Goal: Information Seeking & Learning: Learn about a topic

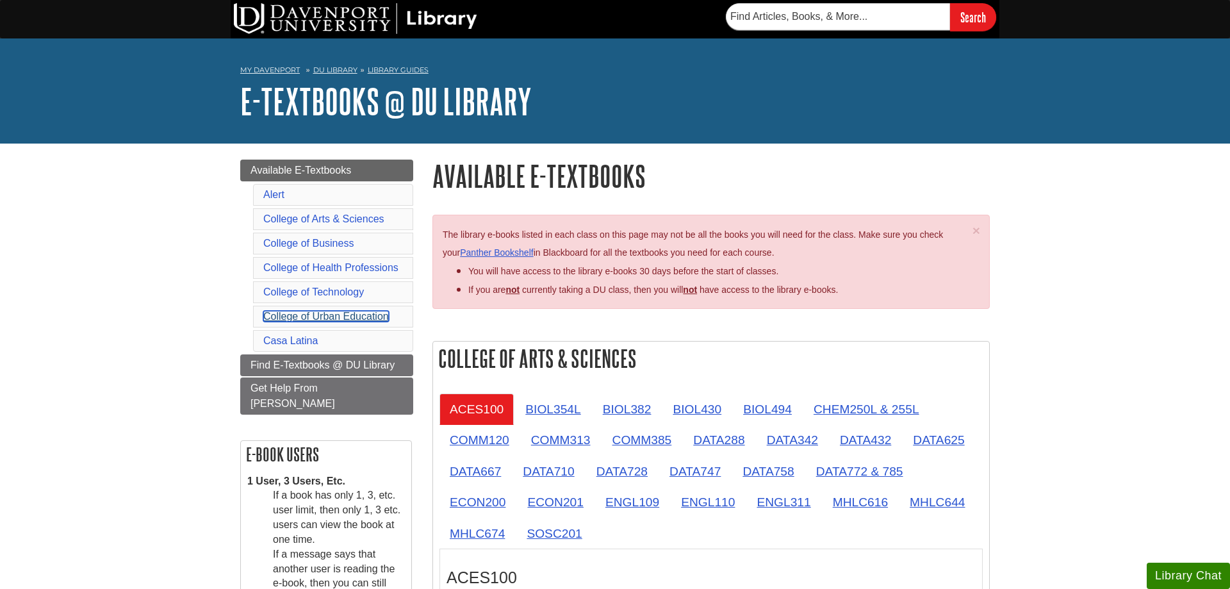
click at [268, 313] on link "College of Urban Education" at bounding box center [326, 316] width 126 height 11
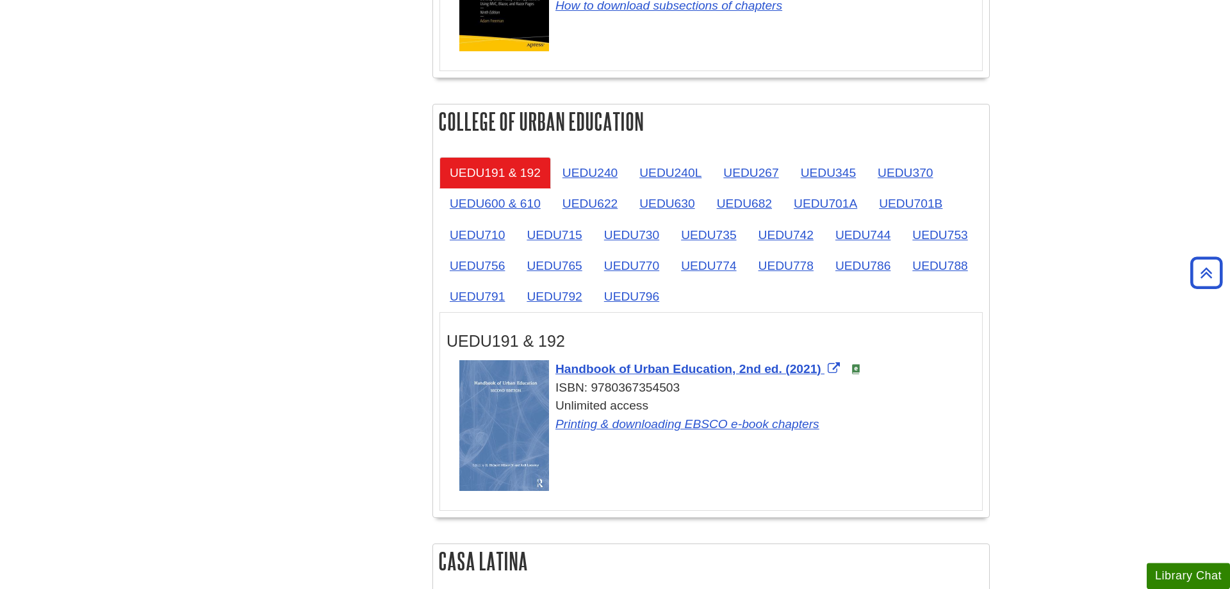
scroll to position [1967, 0]
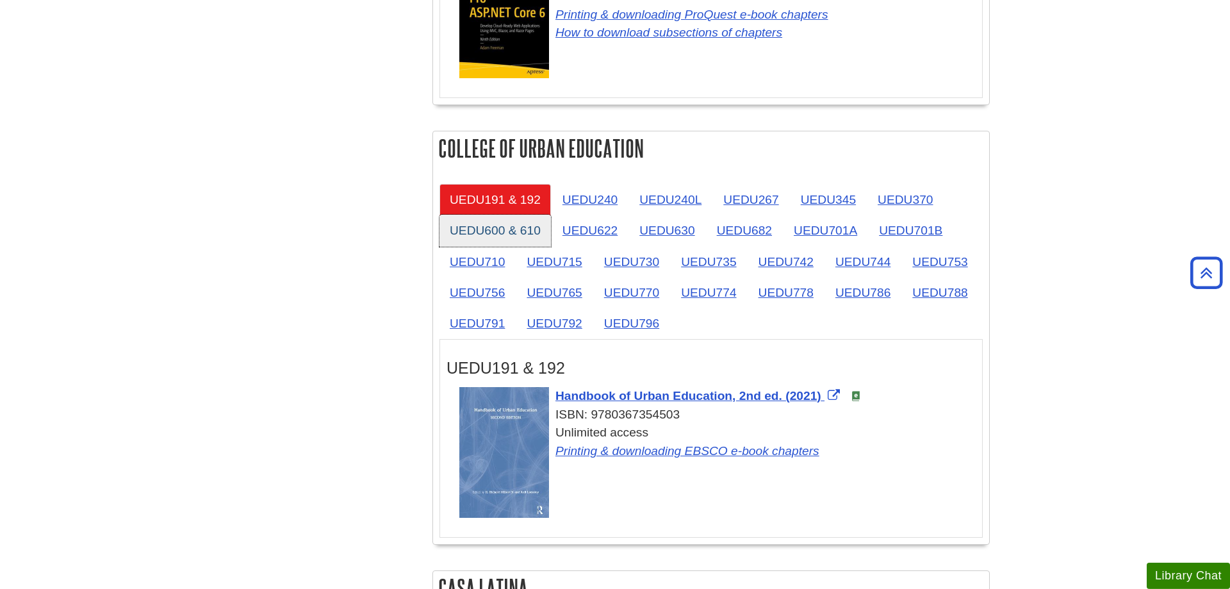
click at [466, 215] on link "UEDU600 & 610" at bounding box center [494, 230] width 111 height 31
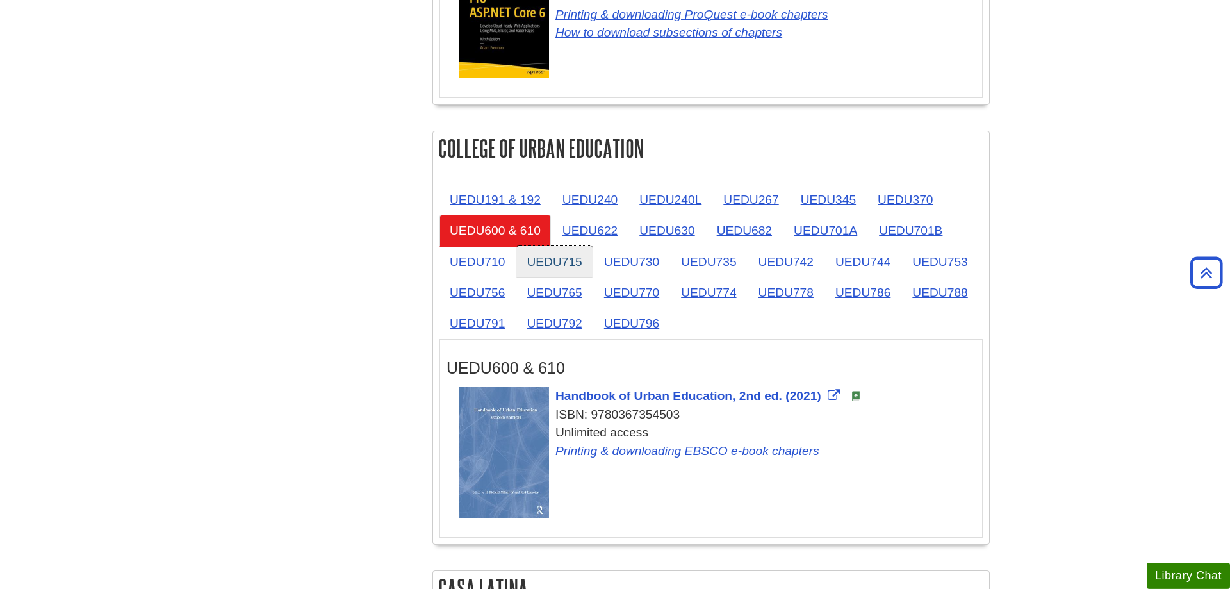
click at [586, 246] on link "UEDU715" at bounding box center [554, 261] width 76 height 31
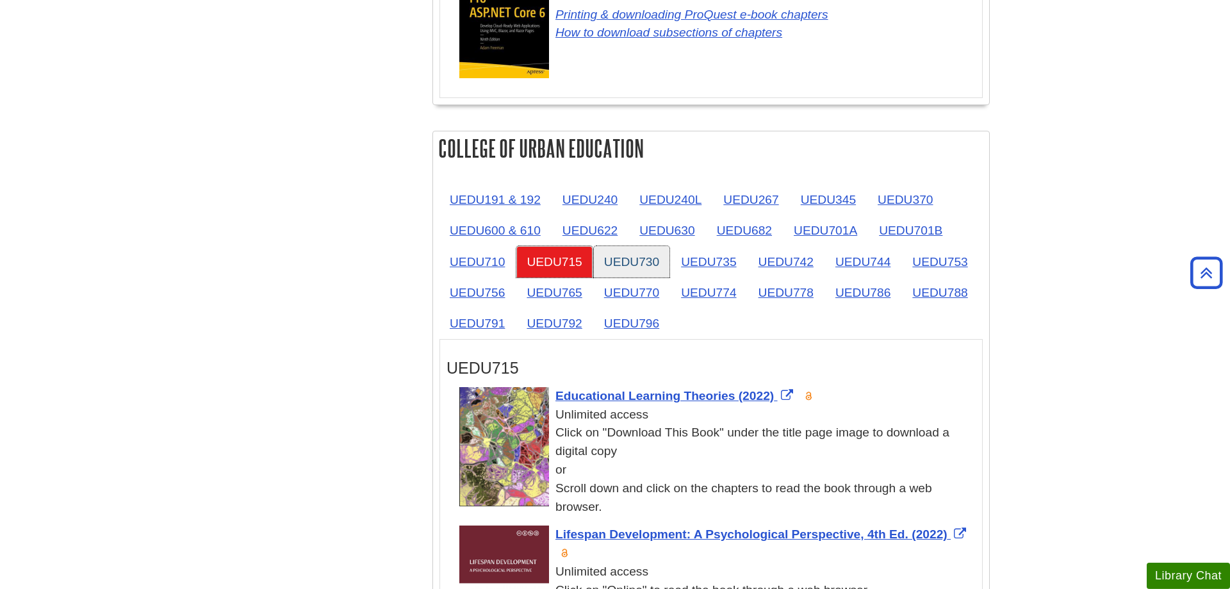
click at [516, 246] on link "UEDU715" at bounding box center [554, 261] width 76 height 31
click at [664, 277] on link "UEDU770" at bounding box center [632, 292] width 76 height 31
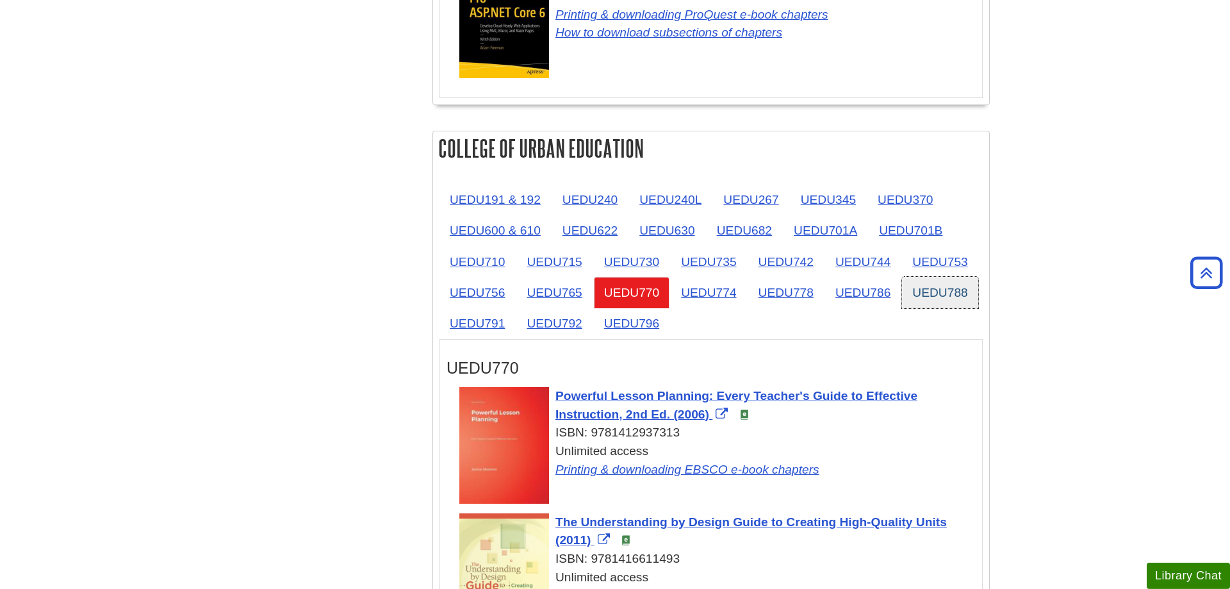
click at [958, 277] on link "UEDU788" at bounding box center [940, 292] width 76 height 31
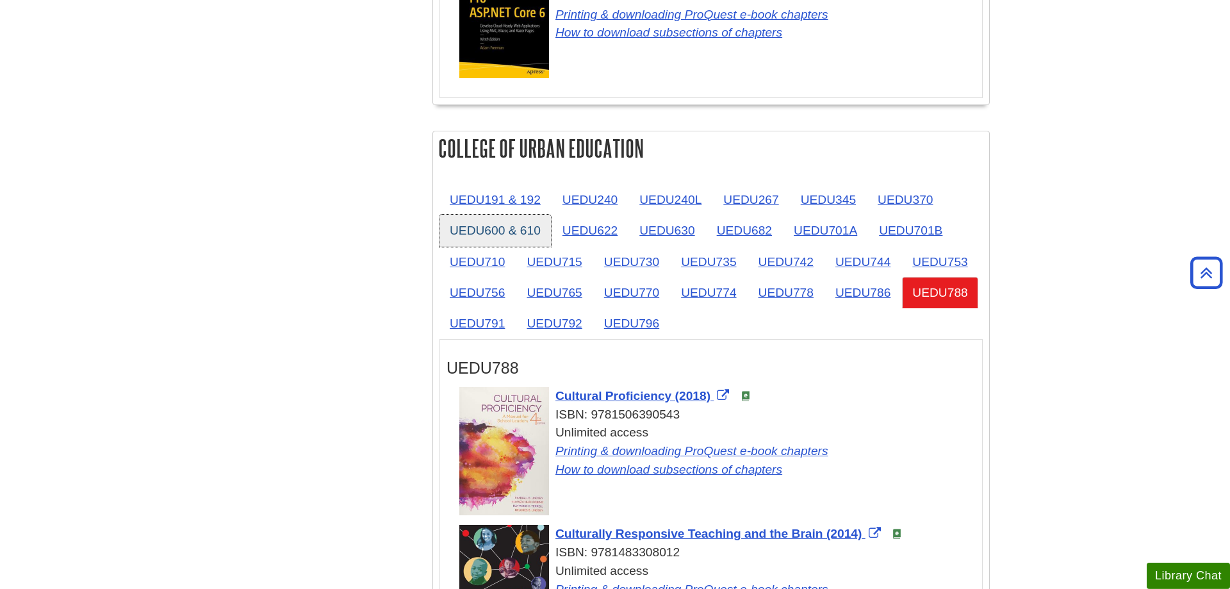
click at [523, 215] on link "UEDU600 & 610" at bounding box center [494, 230] width 111 height 31
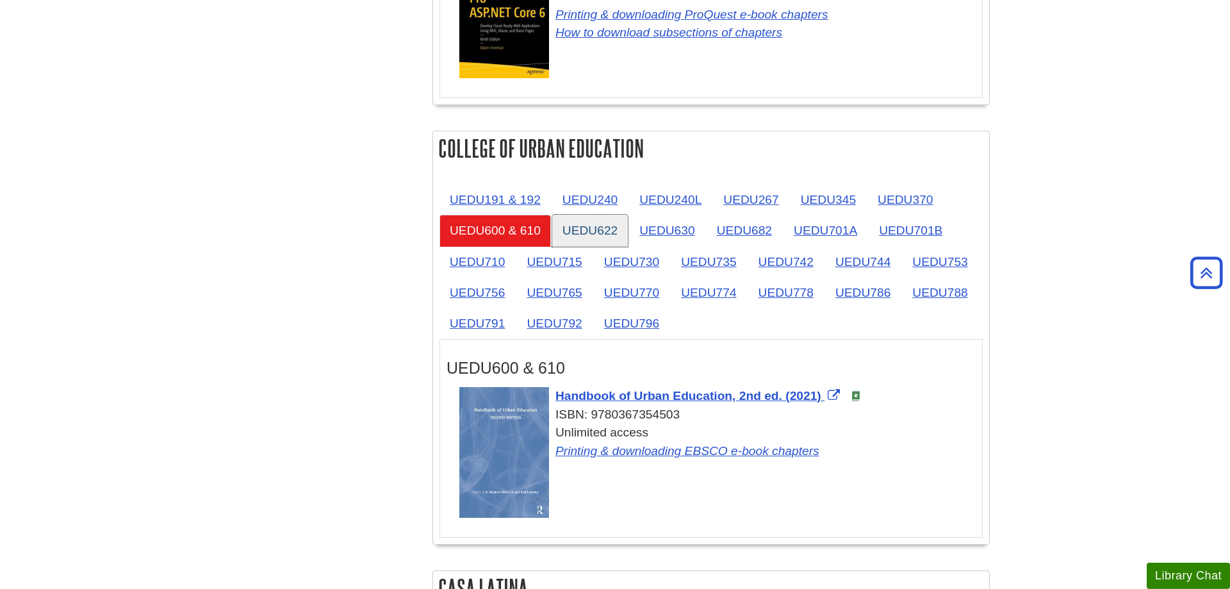
click at [612, 215] on link "UEDU622" at bounding box center [590, 230] width 76 height 31
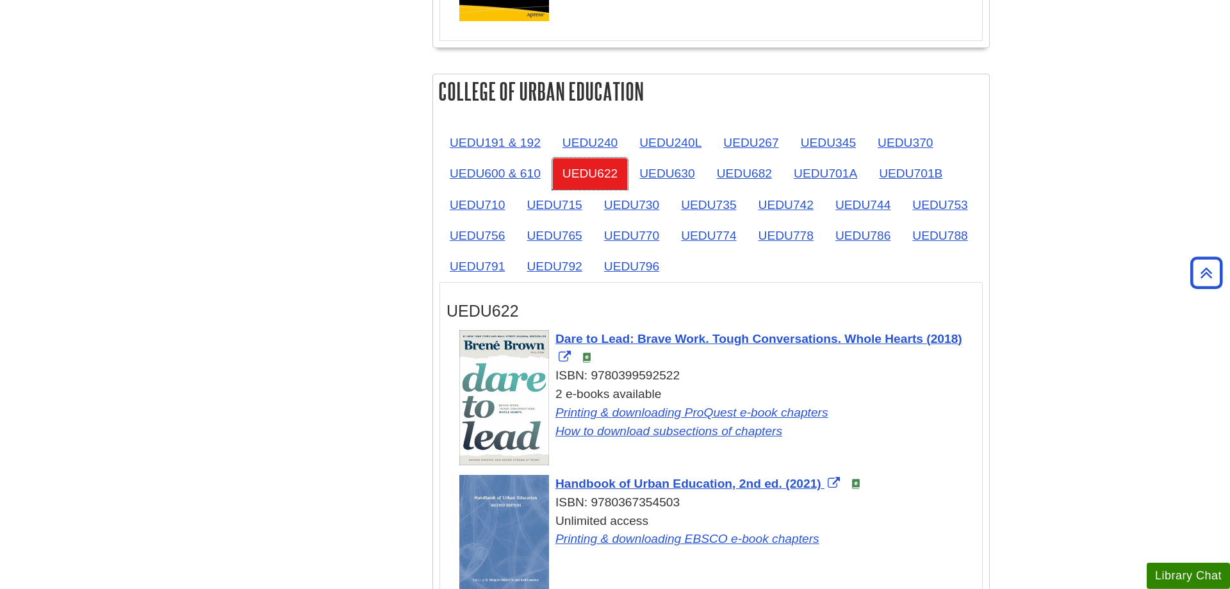
scroll to position [2098, 0]
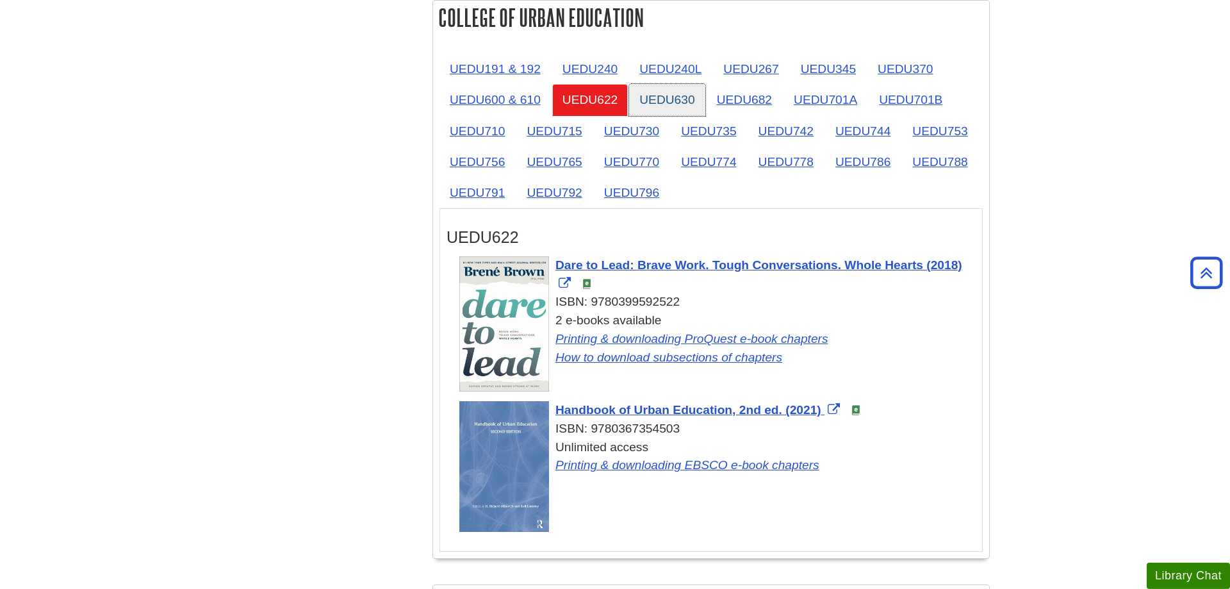
click at [692, 84] on link "UEDU630" at bounding box center [667, 99] width 76 height 31
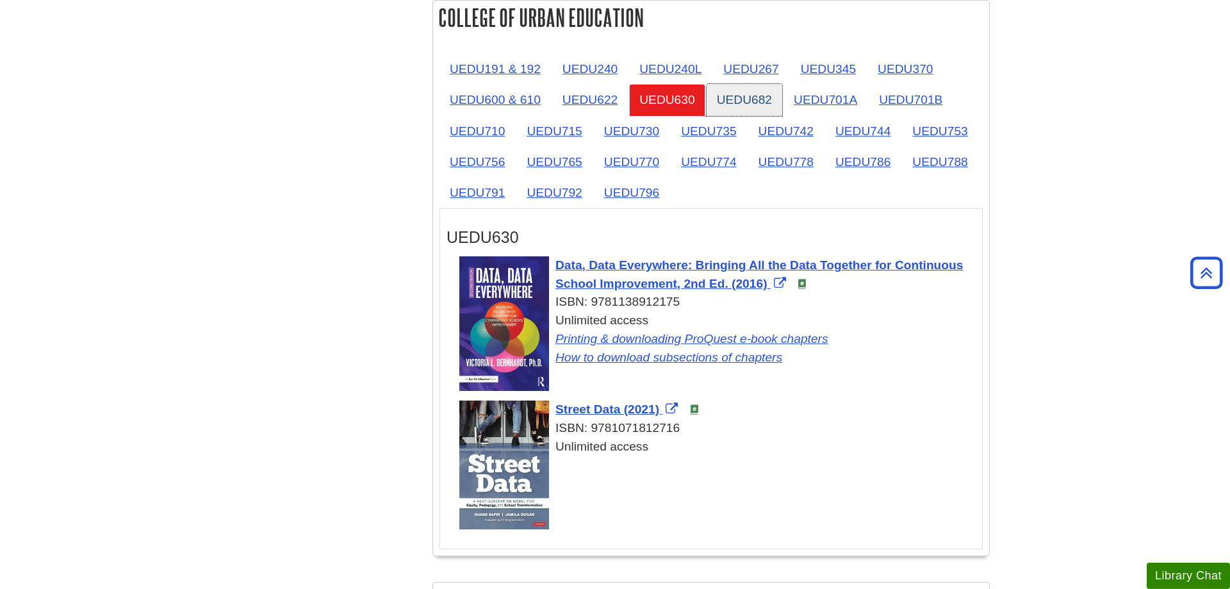
click at [763, 84] on link "UEDU682" at bounding box center [745, 99] width 76 height 31
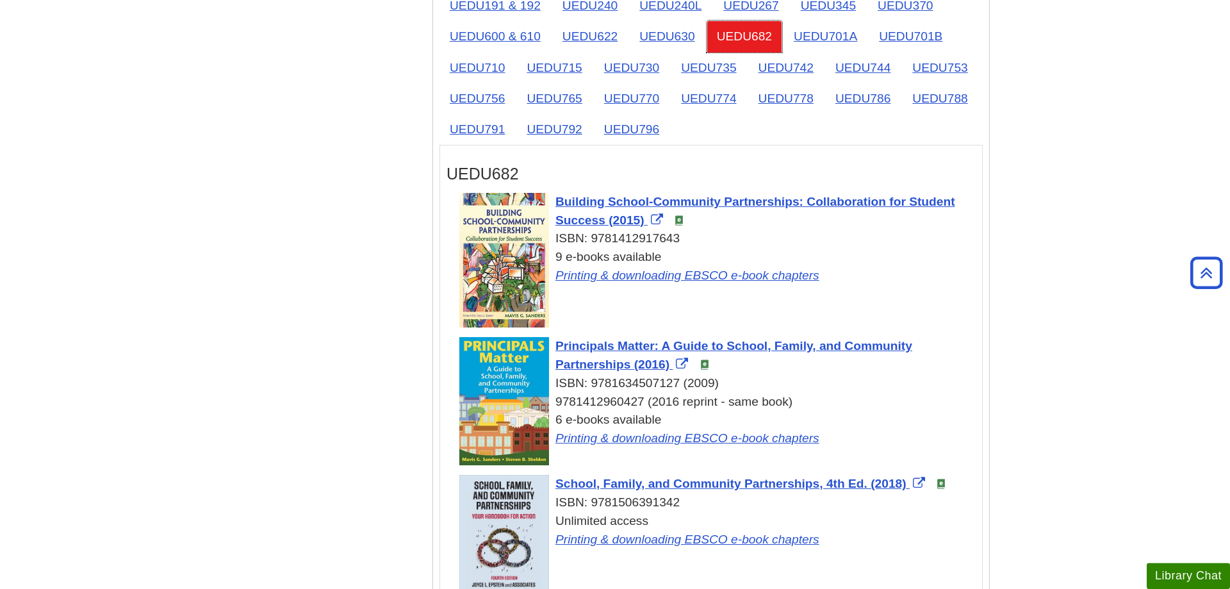
scroll to position [2163, 0]
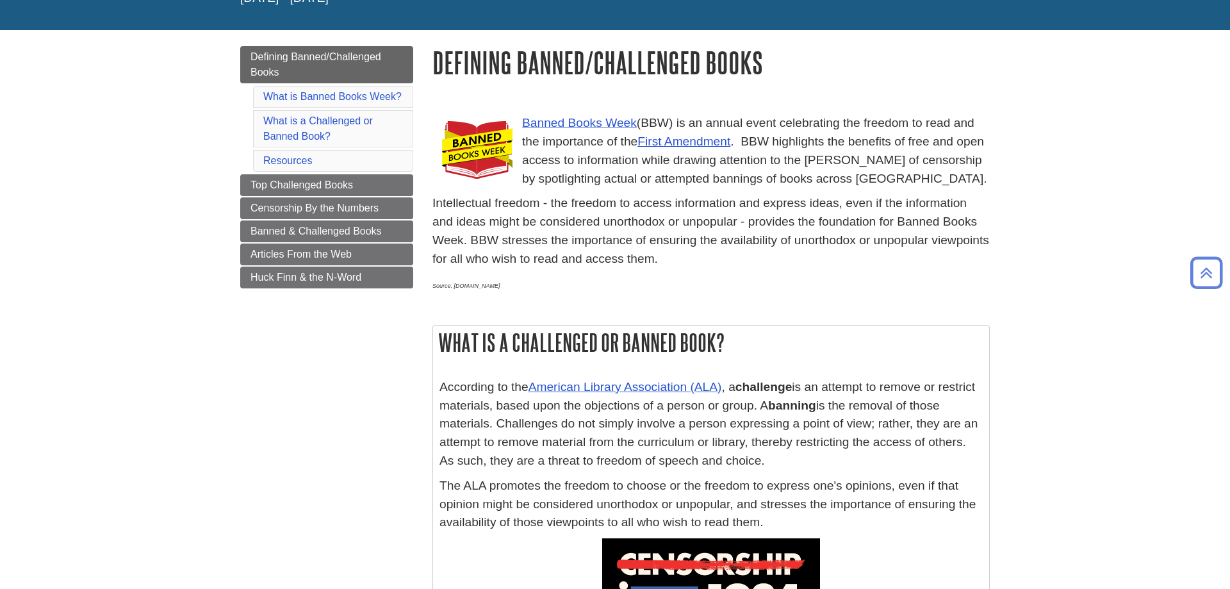
scroll to position [65, 0]
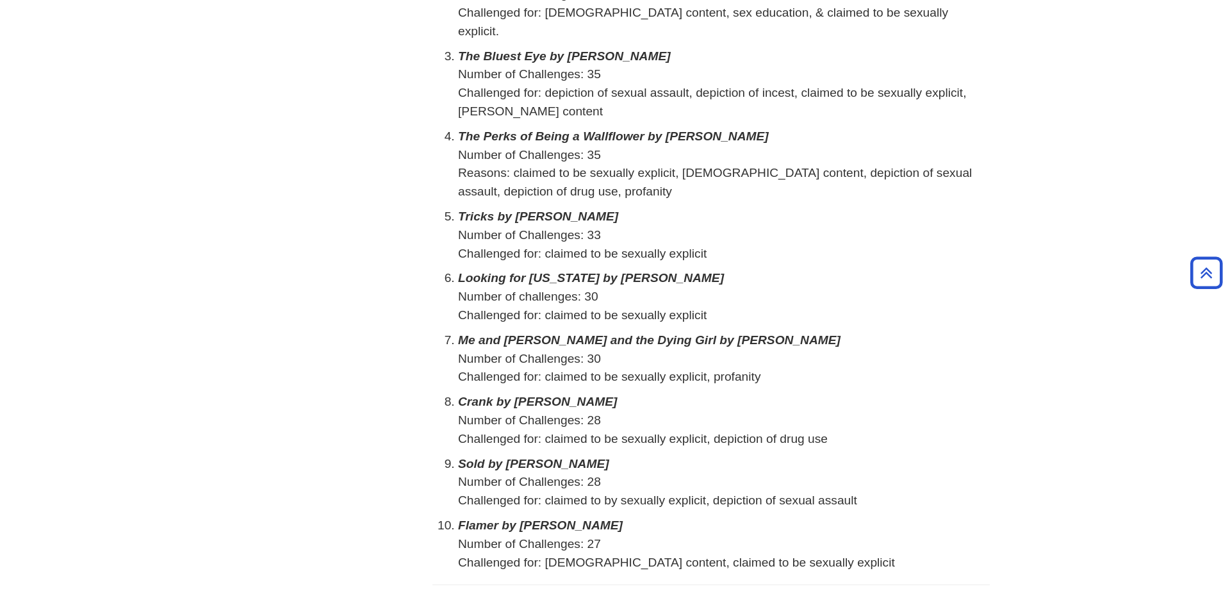
scroll to position [131, 0]
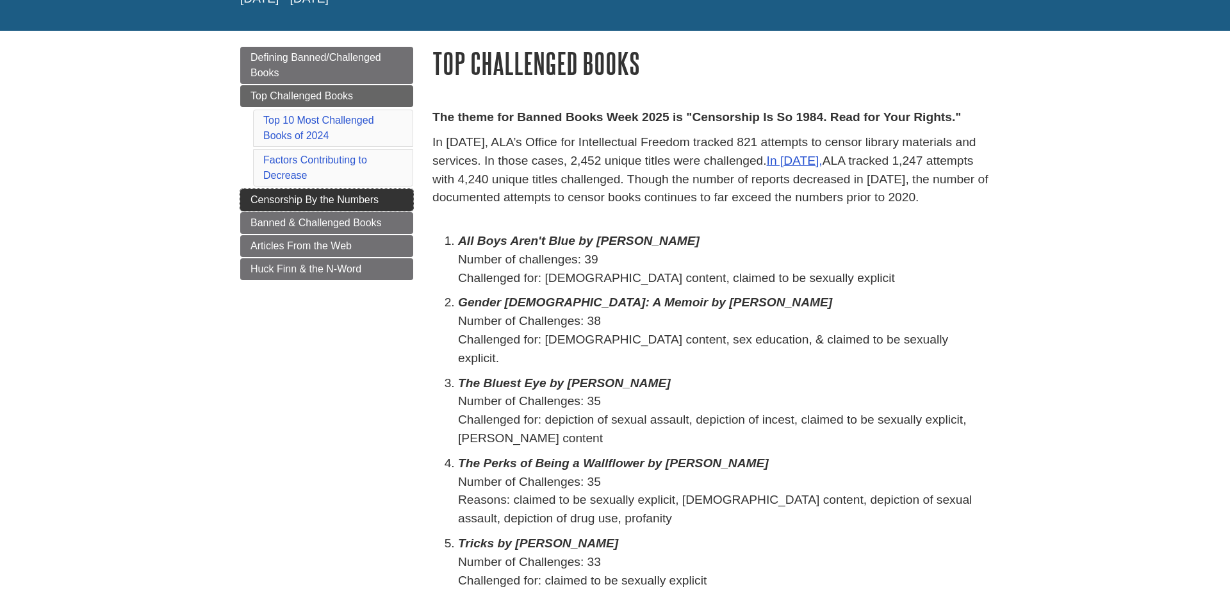
click at [243, 200] on link "Censorship By the Numbers" at bounding box center [326, 200] width 173 height 22
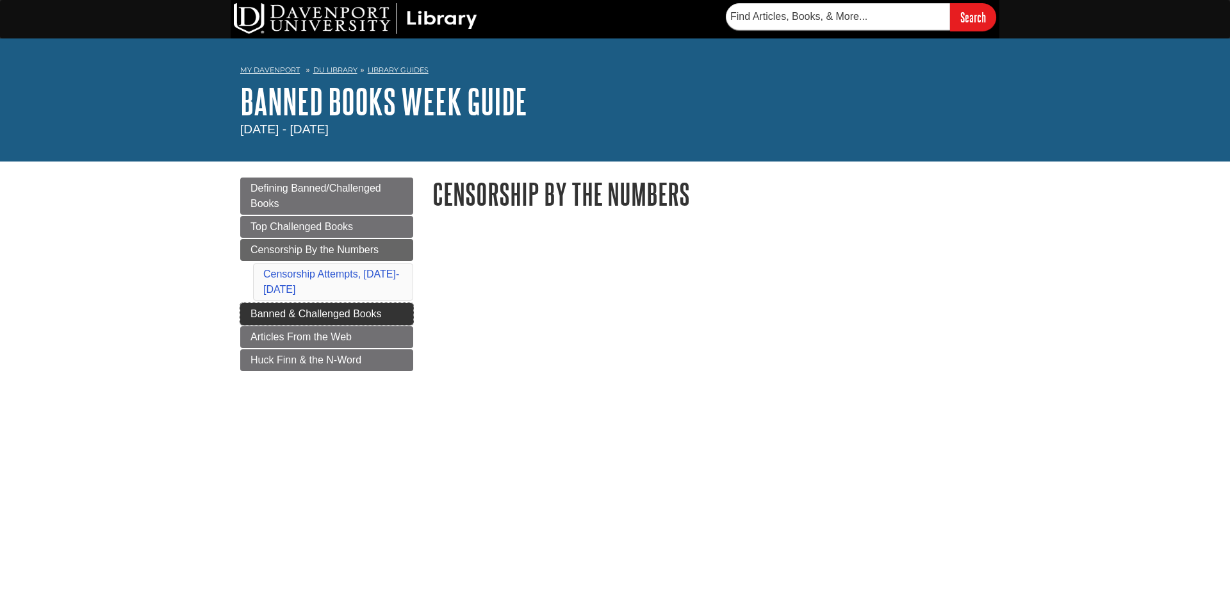
click at [243, 313] on link "Banned & Challenged Books" at bounding box center [326, 314] width 173 height 22
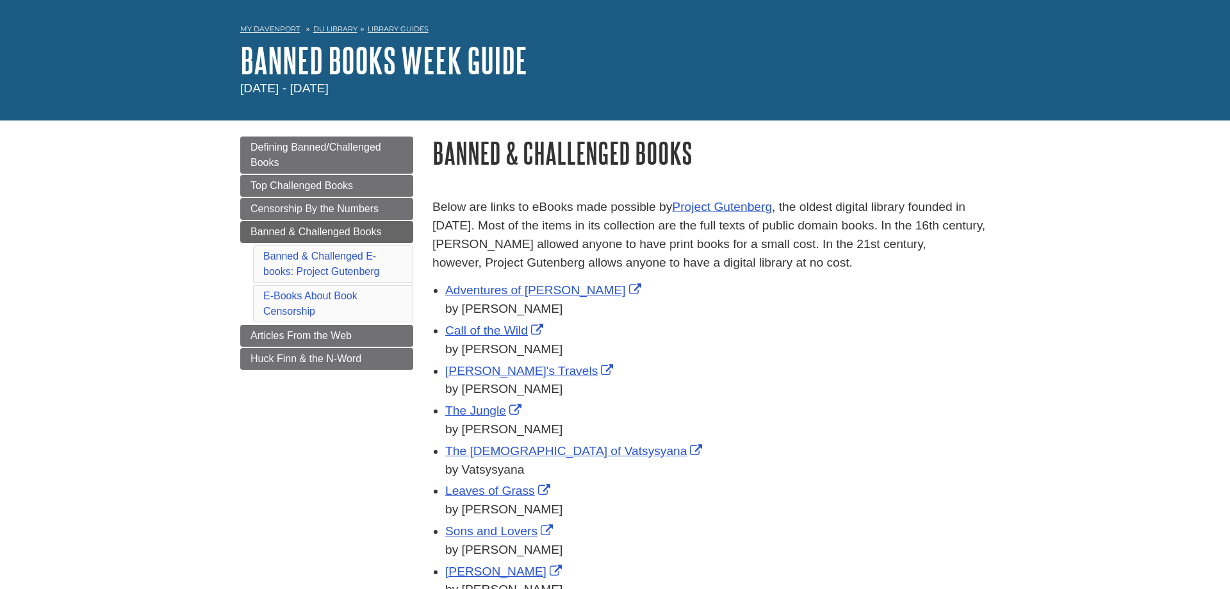
scroll to position [65, 0]
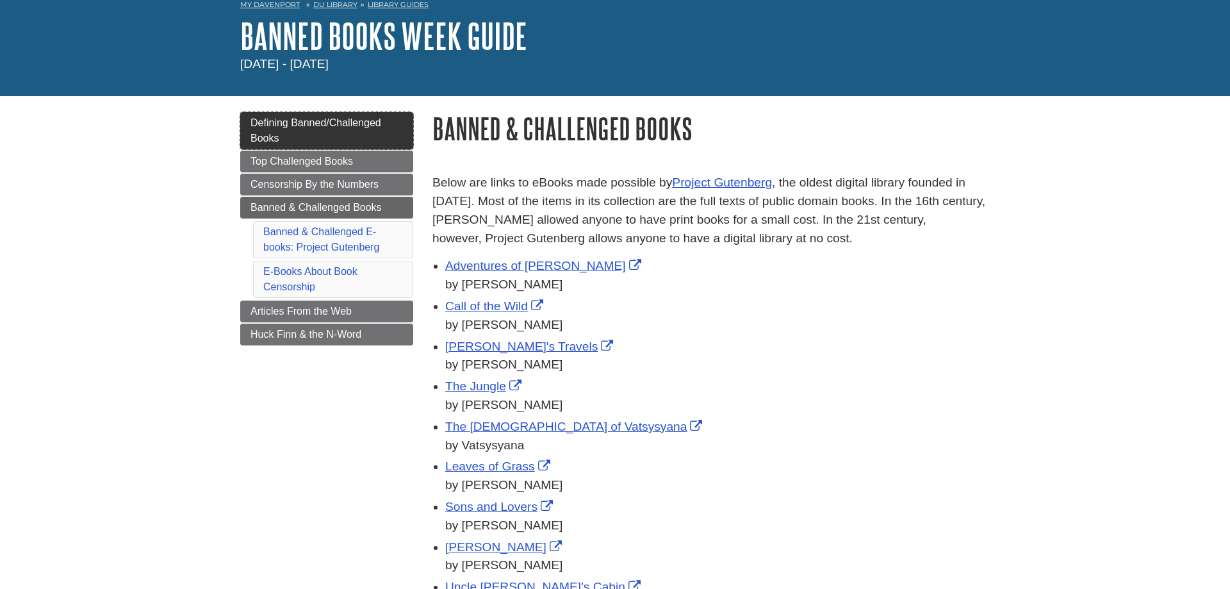
click at [281, 129] on link "Defining Banned/Challenged Books" at bounding box center [326, 130] width 173 height 37
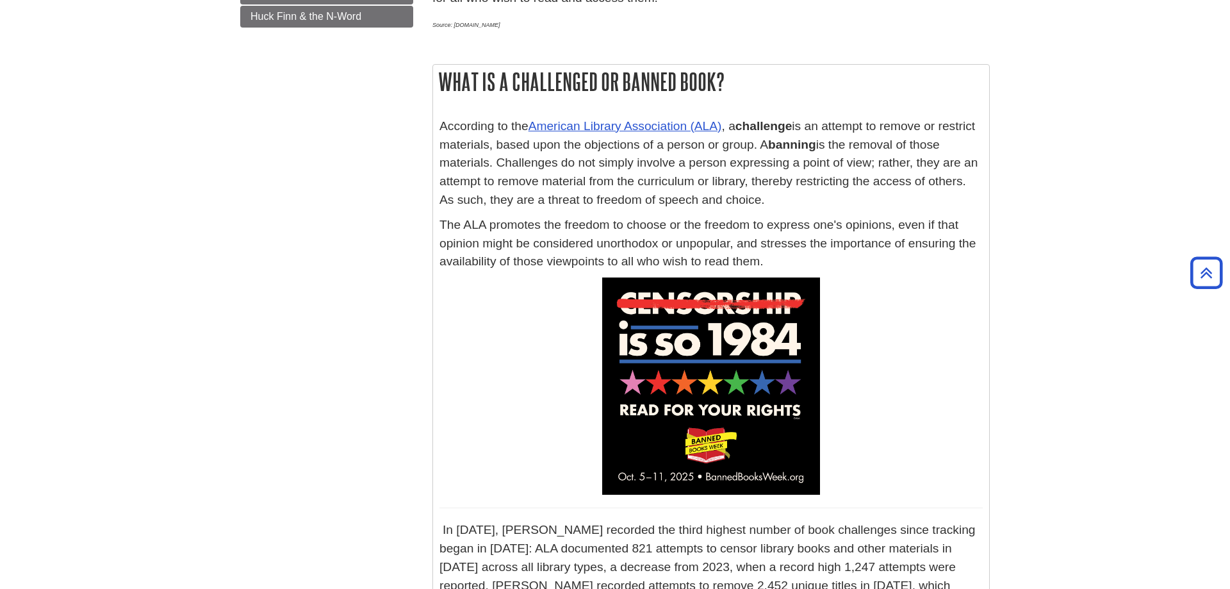
scroll to position [131, 0]
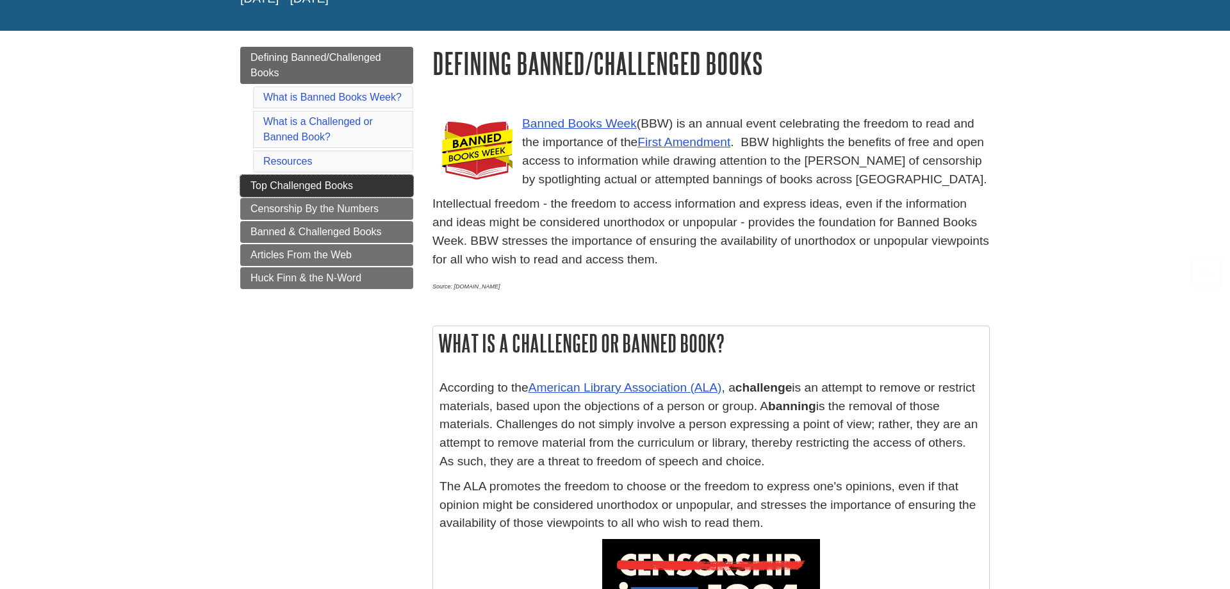
click at [263, 185] on span "Top Challenged Books" at bounding box center [301, 185] width 102 height 11
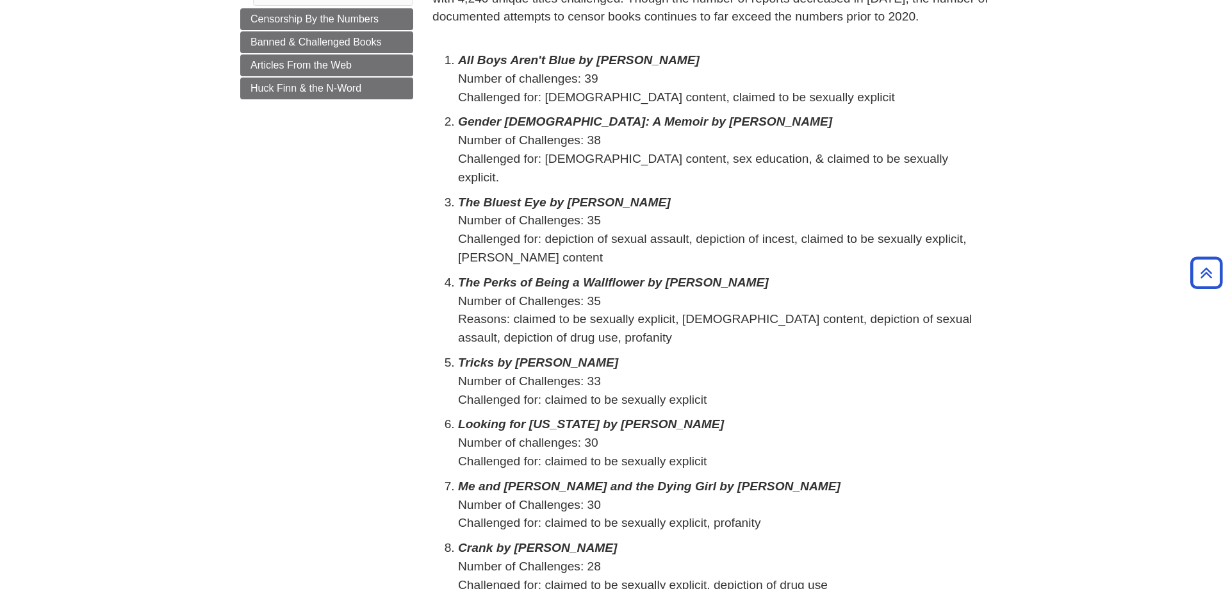
scroll to position [196, 0]
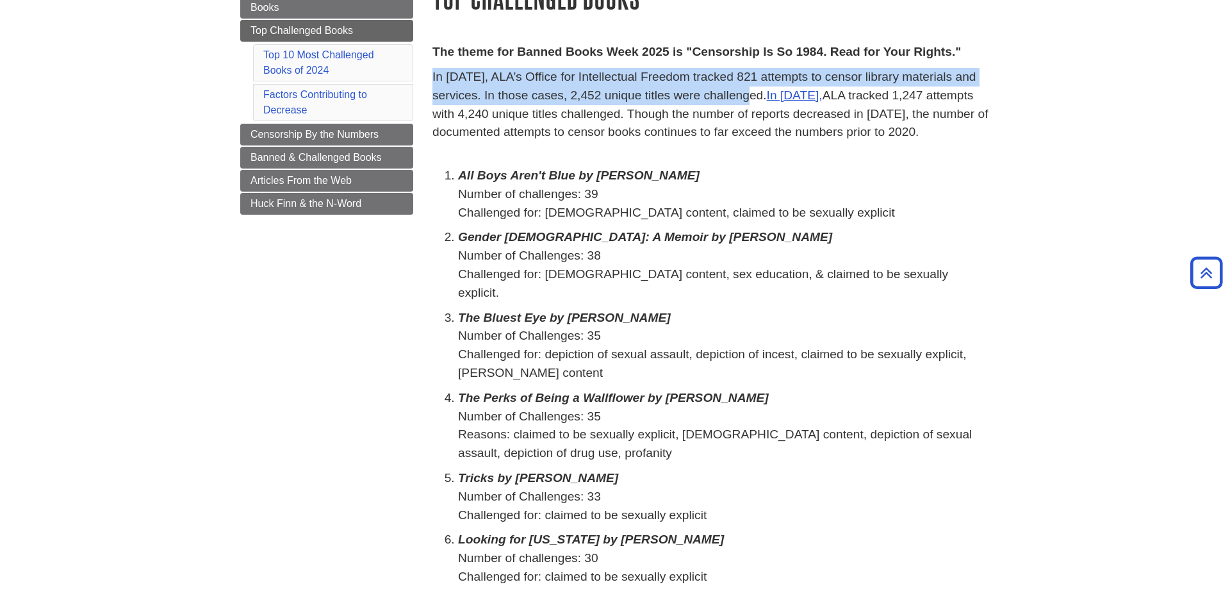
drag, startPoint x: 432, startPoint y: 77, endPoint x: 765, endPoint y: 94, distance: 333.5
click at [765, 94] on div "The theme for Banned Books Week 2025 is "Censorship Is So 1984. Read for Your R…" at bounding box center [711, 596] width 577 height 1133
copy p "In 2024, ALA’s Office for Intellectual Freedom tracked 821 attempts to censor l…"
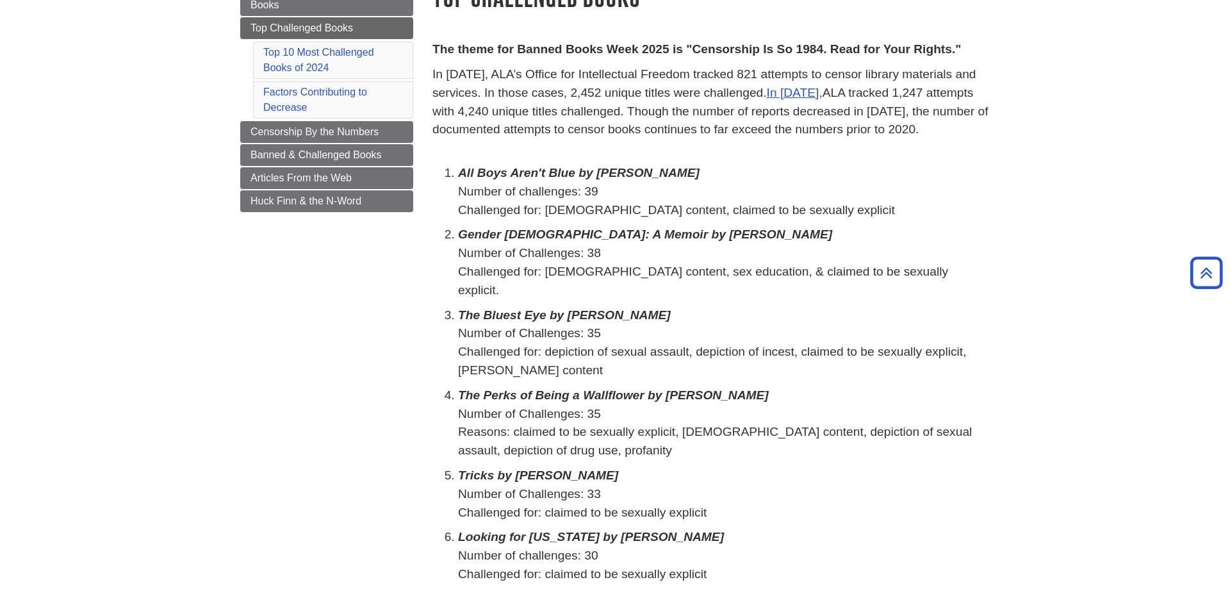
scroll to position [131, 0]
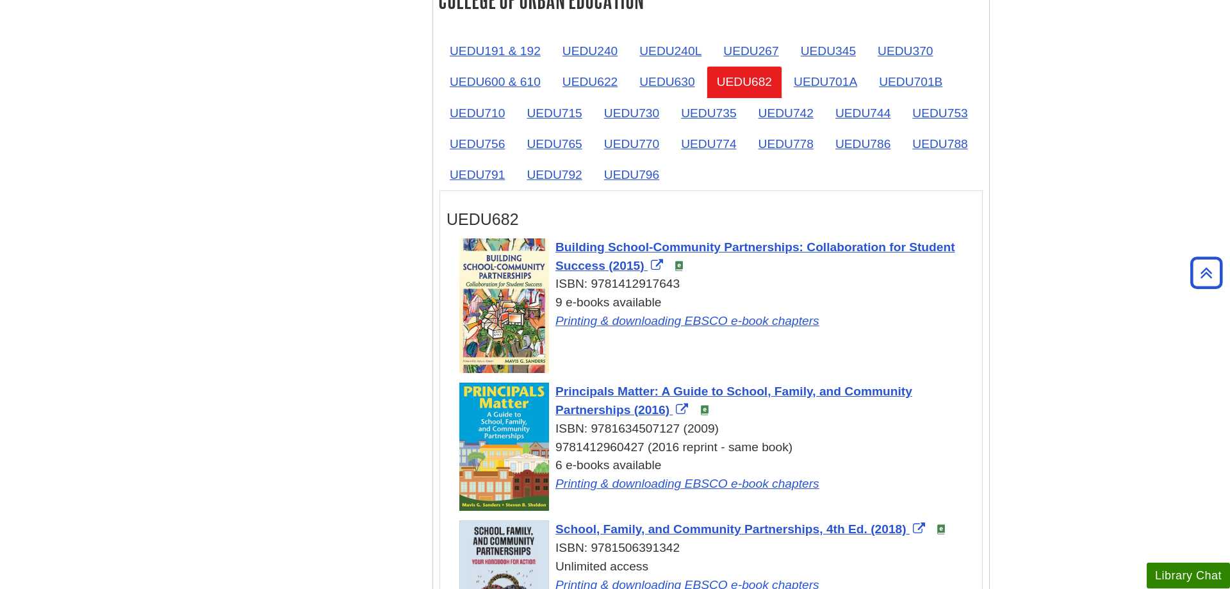
scroll to position [2032, 0]
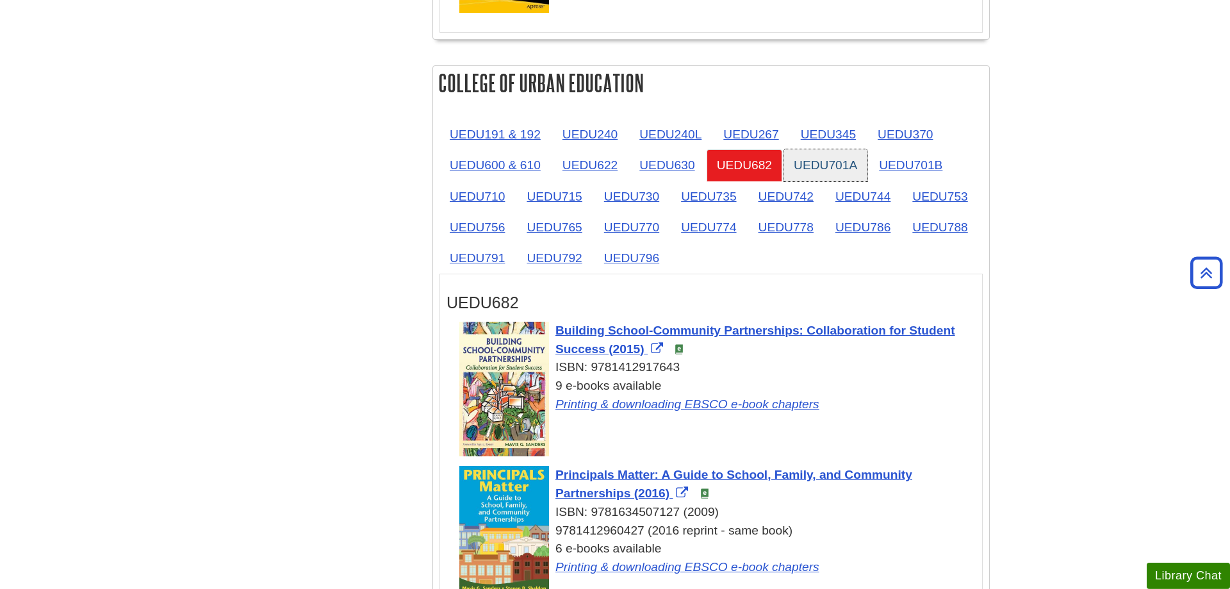
click at [856, 149] on link "UEDU701A" at bounding box center [825, 164] width 84 height 31
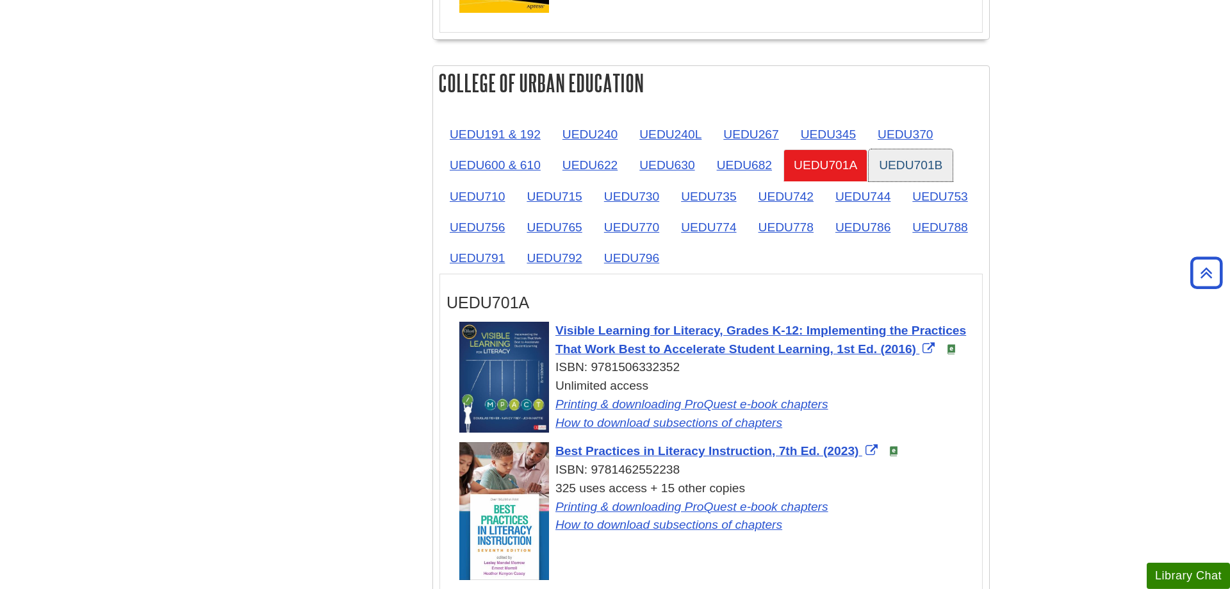
click at [905, 149] on link "UEDU701B" at bounding box center [911, 164] width 84 height 31
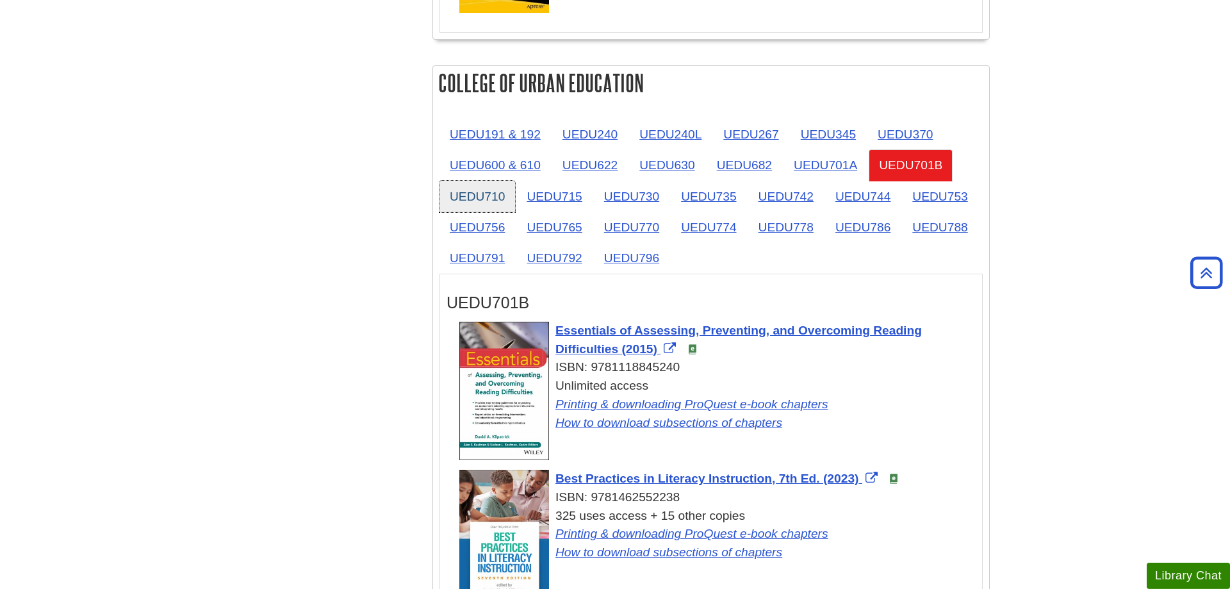
click at [490, 181] on link "UEDU710" at bounding box center [477, 196] width 76 height 31
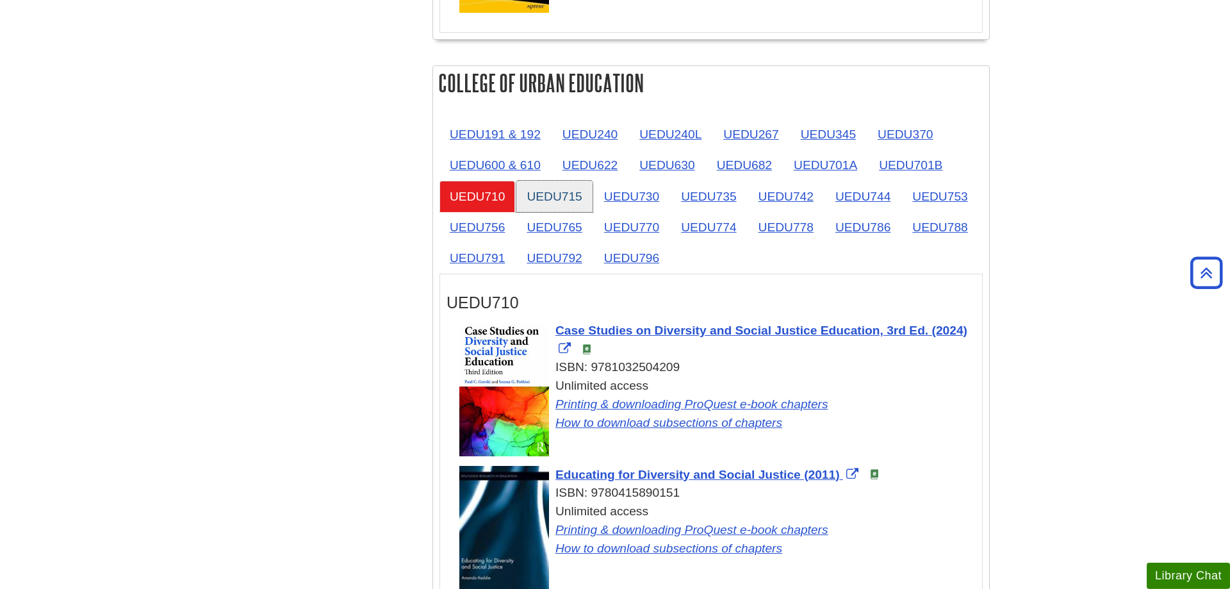
click at [541, 181] on link "UEDU715" at bounding box center [554, 196] width 76 height 31
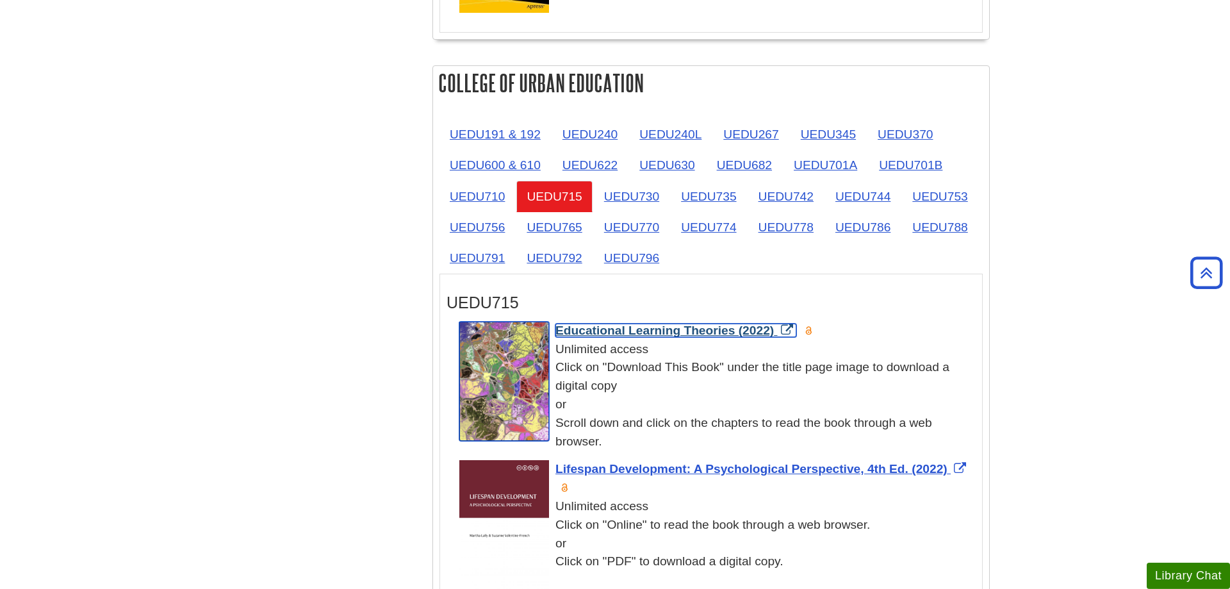
click at [696, 323] on span "Educational Learning Theories (2022)" at bounding box center [664, 329] width 218 height 13
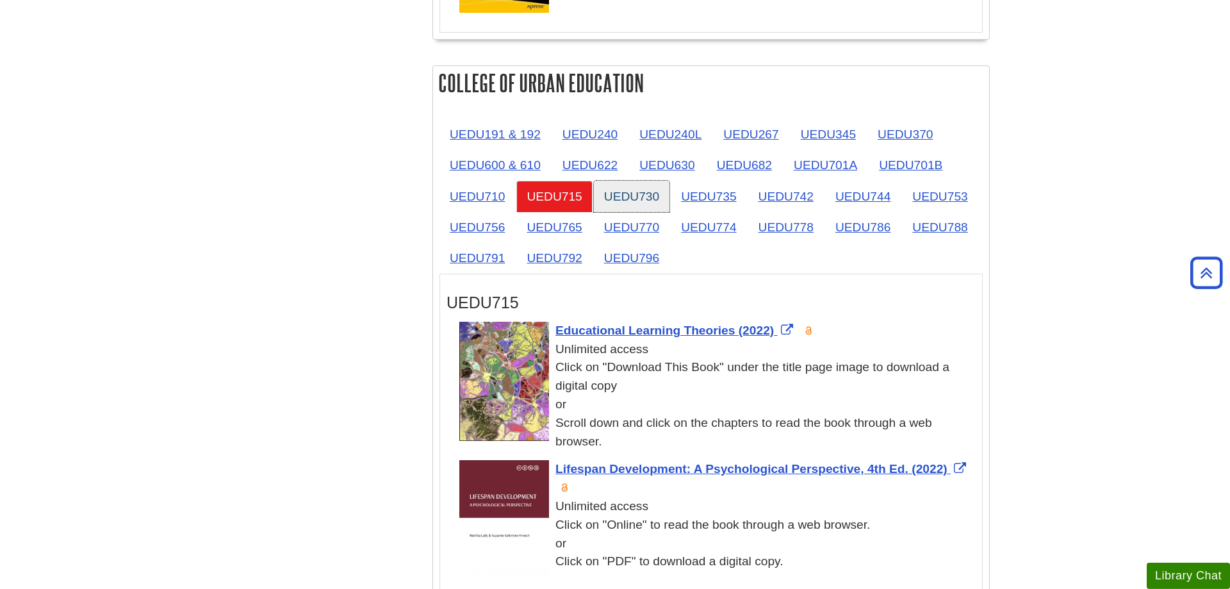
click at [620, 181] on link "UEDU730" at bounding box center [632, 196] width 76 height 31
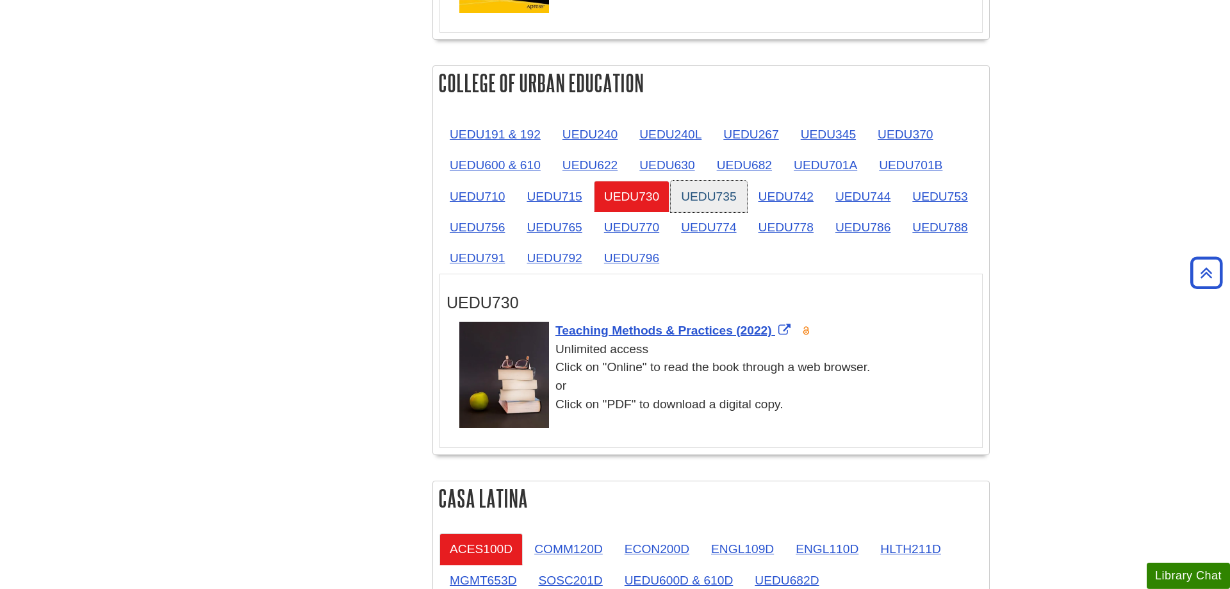
click at [716, 181] on link "UEDU735" at bounding box center [709, 196] width 76 height 31
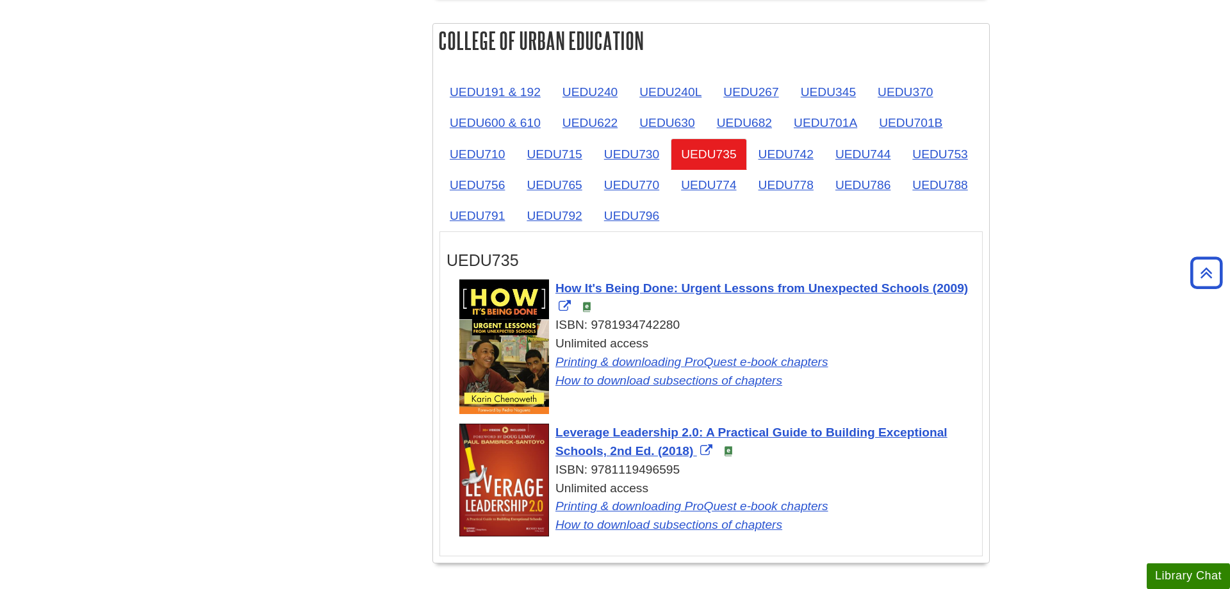
scroll to position [2098, 0]
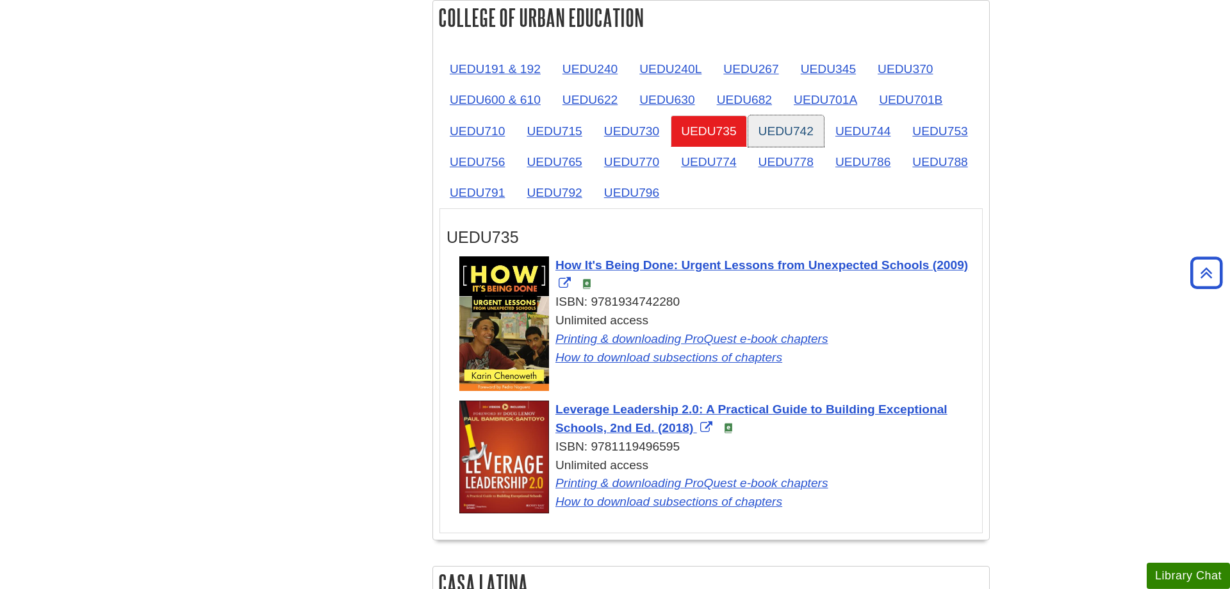
click at [794, 115] on link "UEDU742" at bounding box center [786, 130] width 76 height 31
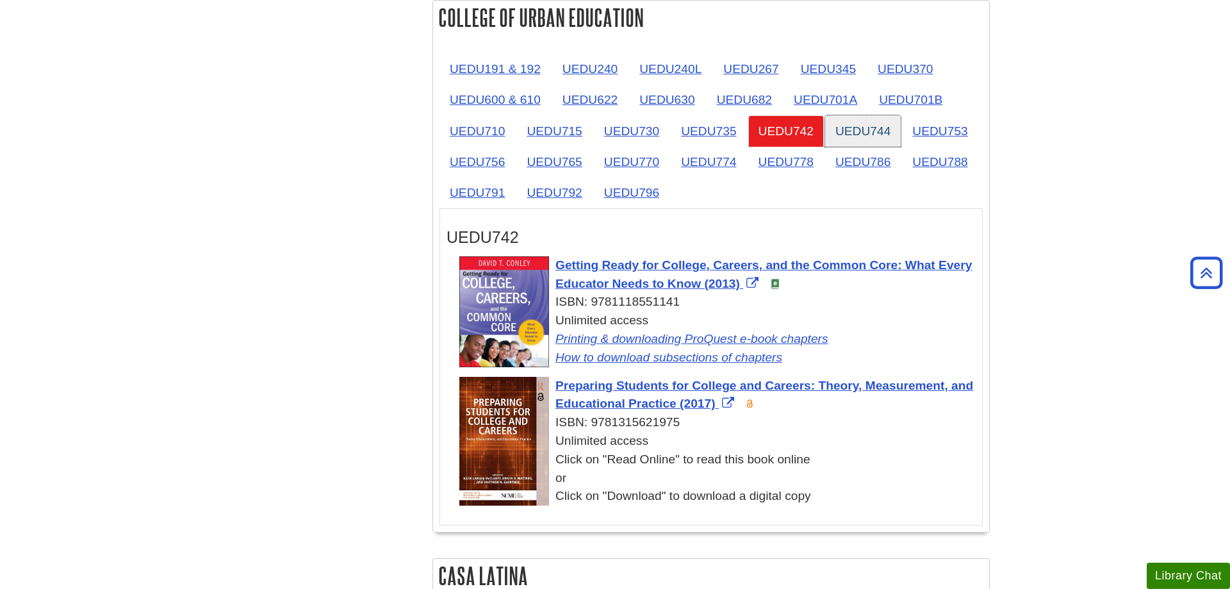
click at [867, 115] on link "UEDU744" at bounding box center [863, 130] width 76 height 31
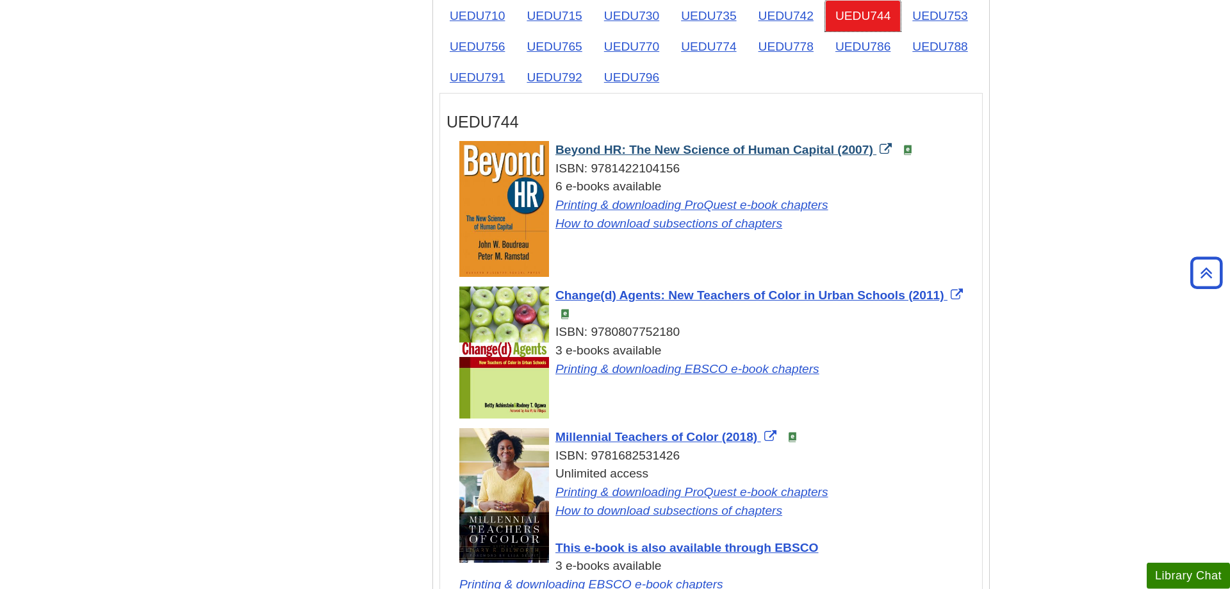
scroll to position [2294, 0]
